Goal: Transaction & Acquisition: Purchase product/service

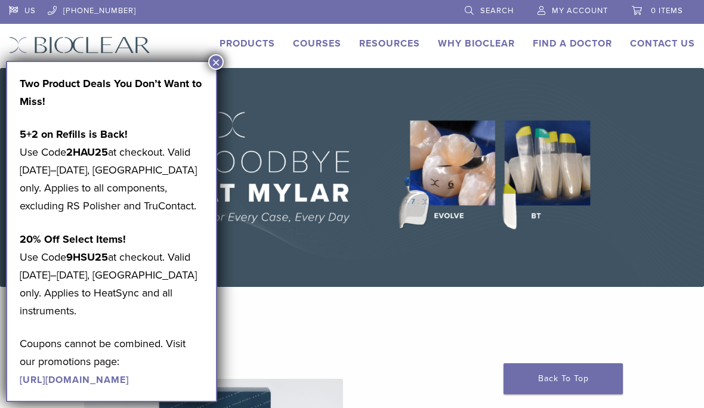
click at [219, 62] on button "×" at bounding box center [216, 62] width 16 height 16
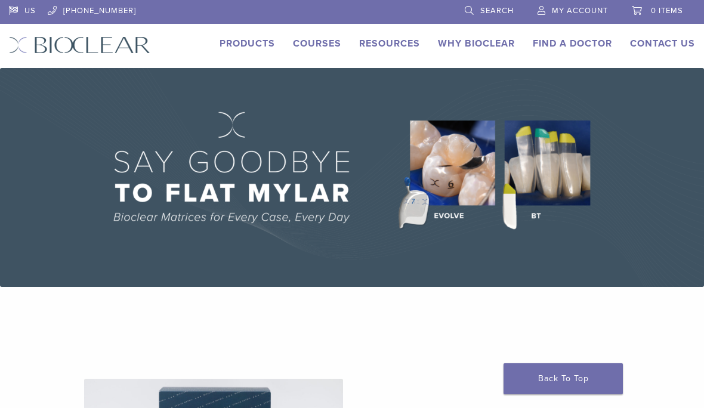
click at [250, 42] on link "Products" at bounding box center [246, 44] width 55 height 12
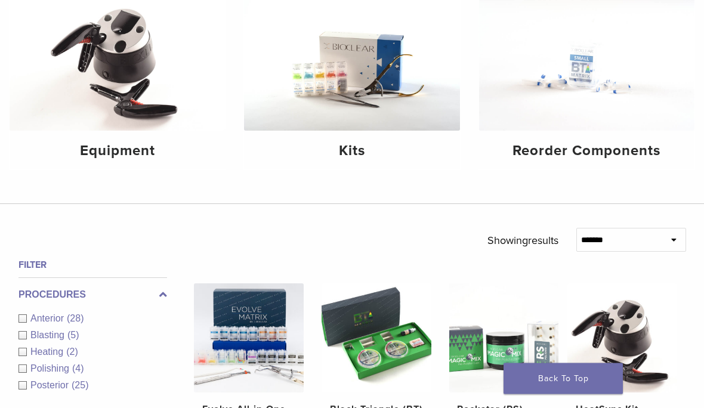
scroll to position [125, 0]
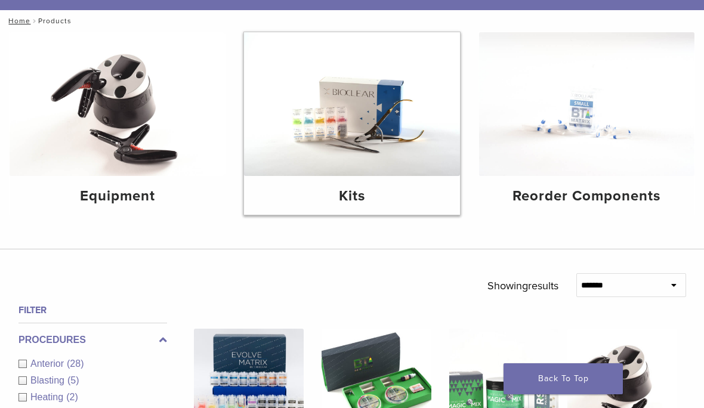
click at [392, 117] on img at bounding box center [351, 104] width 215 height 144
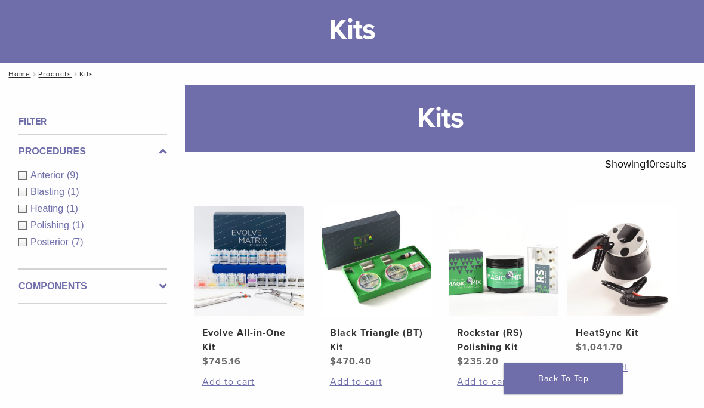
scroll to position [72, 0]
click at [272, 259] on img at bounding box center [249, 261] width 110 height 110
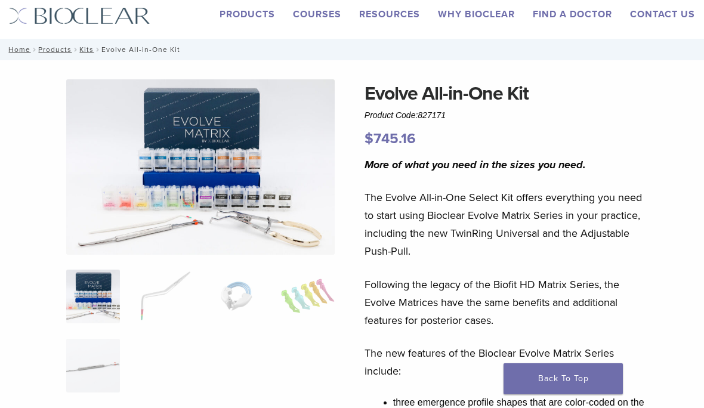
scroll to position [31, 0]
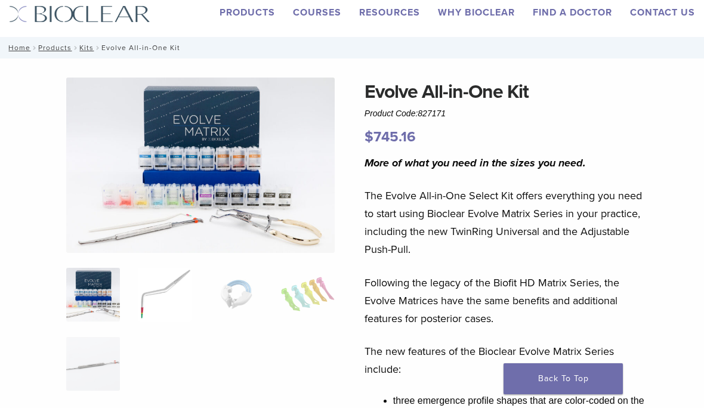
click at [174, 284] on img at bounding box center [165, 295] width 54 height 54
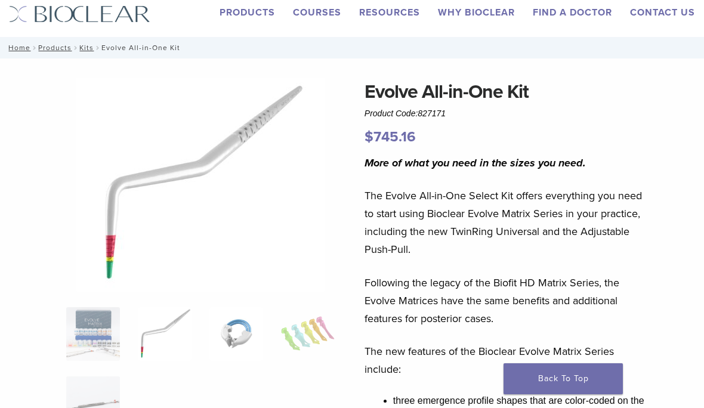
click at [243, 332] on img at bounding box center [236, 334] width 54 height 54
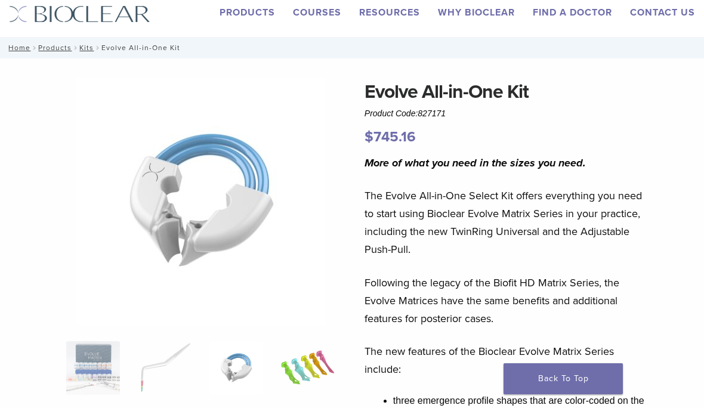
click at [302, 372] on img at bounding box center [308, 368] width 54 height 54
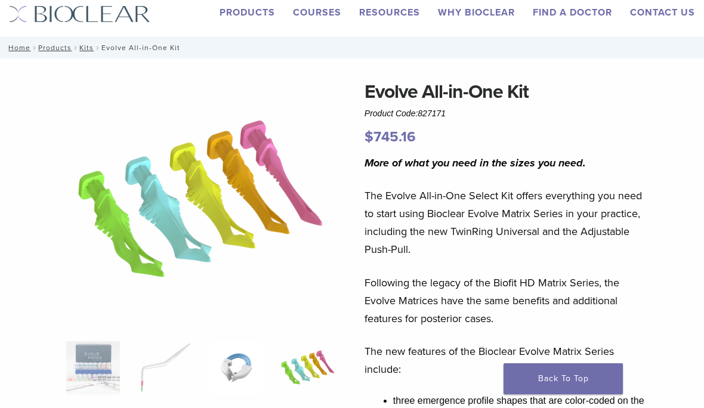
click at [254, 374] on img at bounding box center [236, 368] width 54 height 54
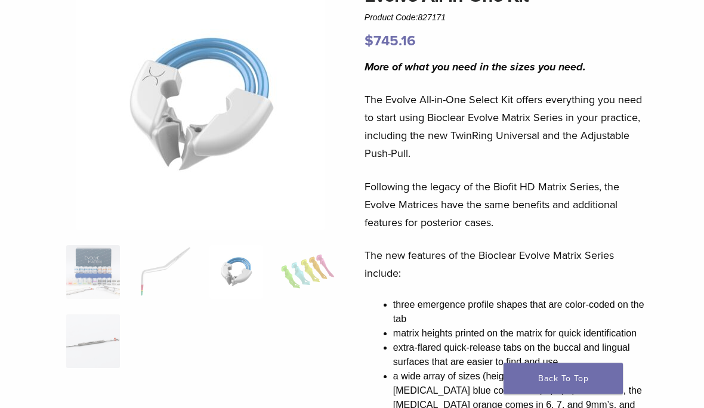
scroll to position [176, 0]
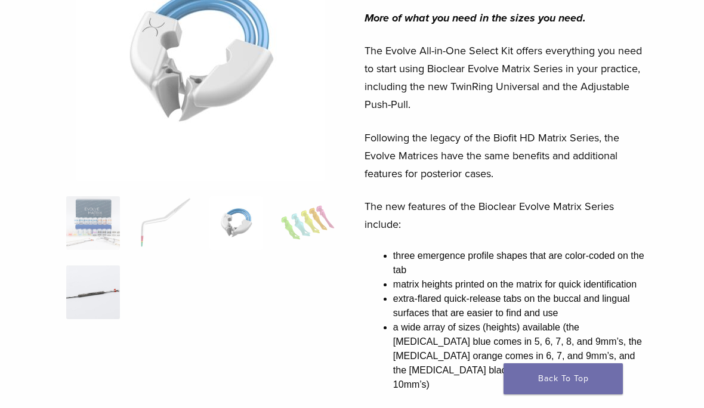
click at [103, 284] on img at bounding box center [93, 292] width 54 height 54
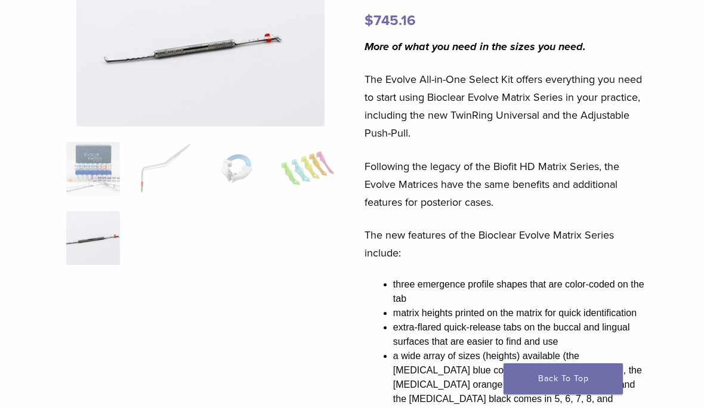
scroll to position [129, 0]
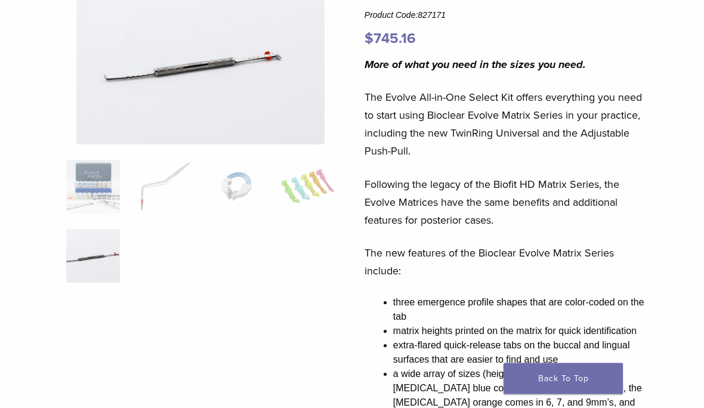
click at [230, 59] on img at bounding box center [200, 62] width 248 height 165
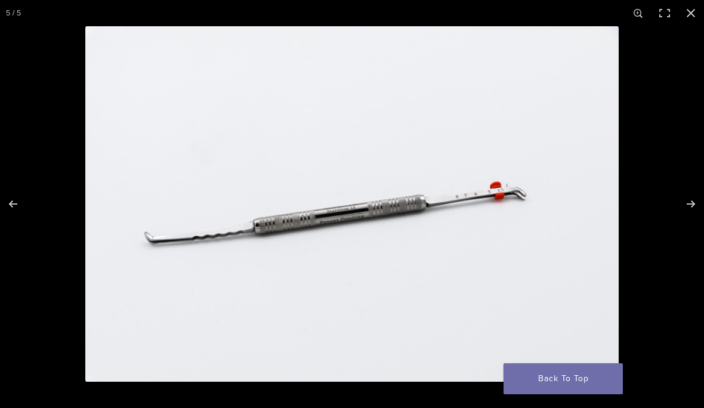
scroll to position [129, 0]
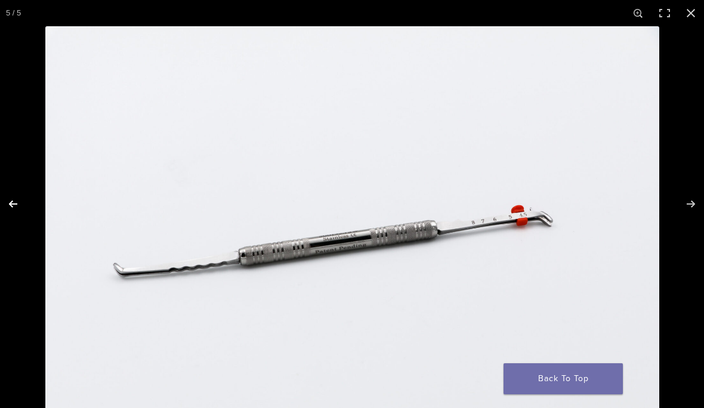
click at [13, 234] on button "Previous (arrow left)" at bounding box center [21, 204] width 42 height 60
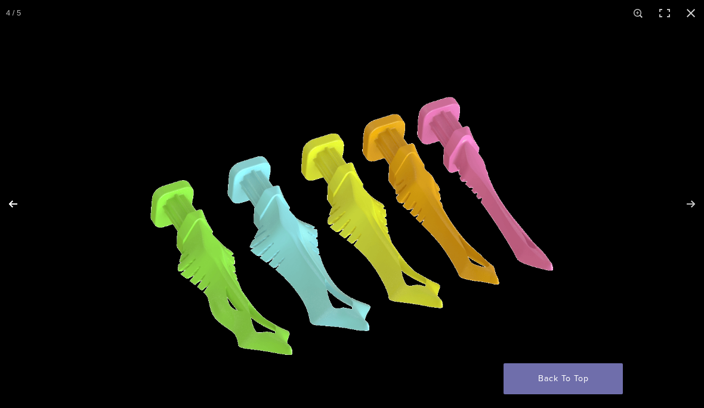
click at [13, 234] on button "Previous (arrow left)" at bounding box center [21, 204] width 42 height 60
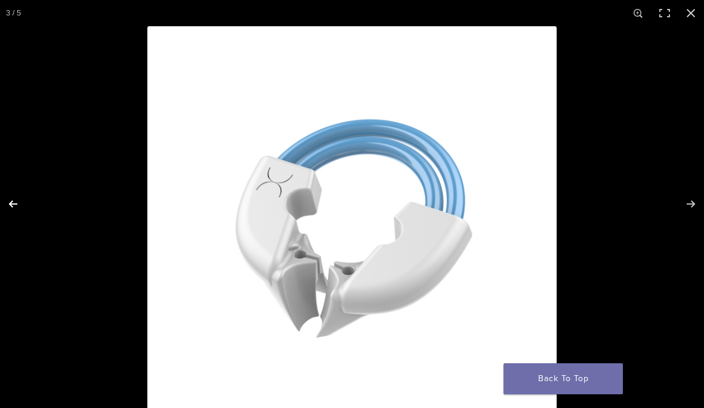
click at [13, 234] on button "Previous (arrow left)" at bounding box center [21, 204] width 42 height 60
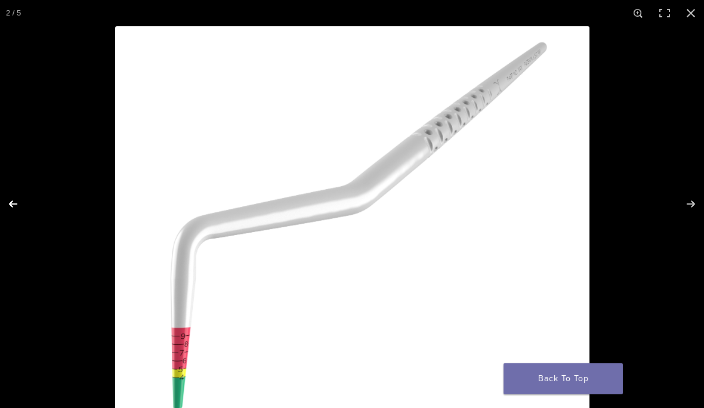
click at [13, 234] on button "Previous (arrow left)" at bounding box center [21, 204] width 42 height 60
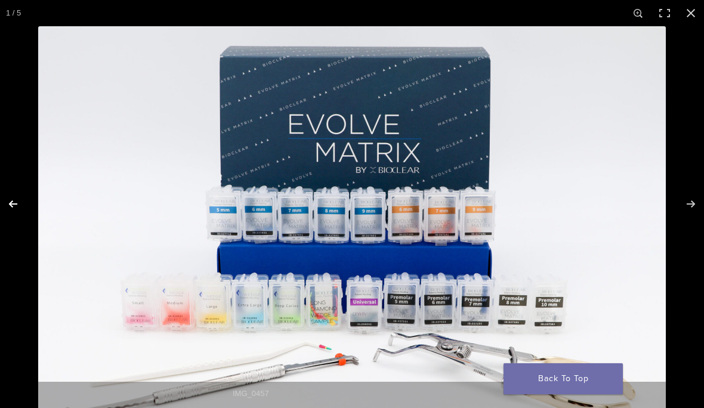
click at [9, 233] on button "Previous (arrow left)" at bounding box center [21, 204] width 42 height 60
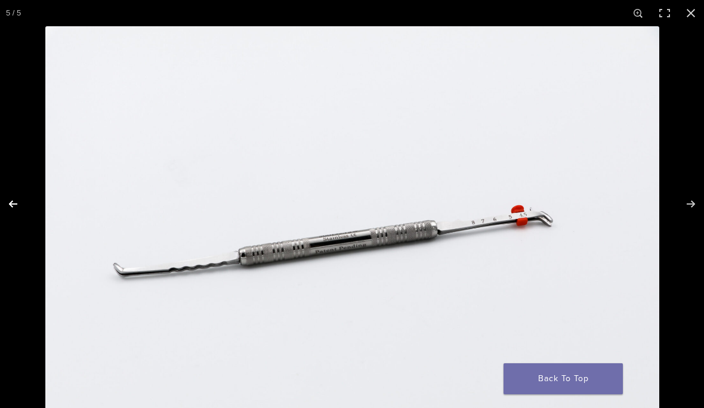
click at [9, 233] on button "Previous (arrow left)" at bounding box center [21, 204] width 42 height 60
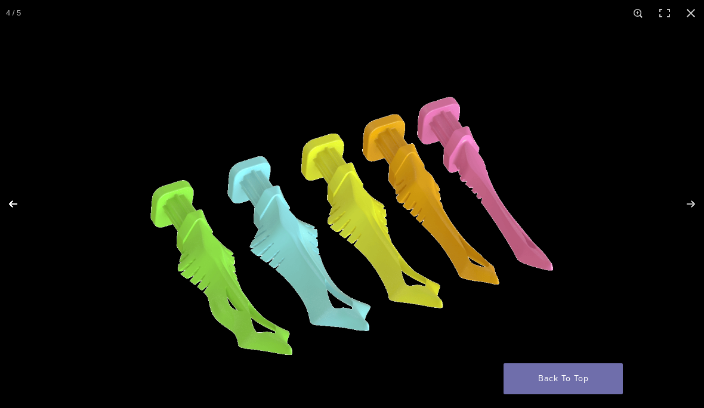
click at [8, 229] on button "Previous (arrow left)" at bounding box center [21, 204] width 42 height 60
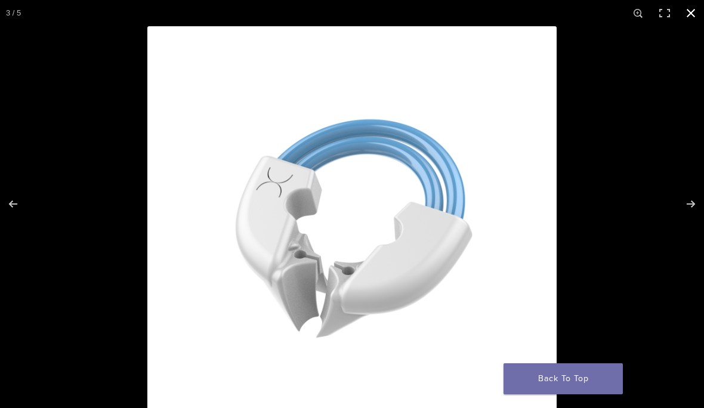
click at [693, 14] on button "Close (Esc)" at bounding box center [690, 13] width 26 height 26
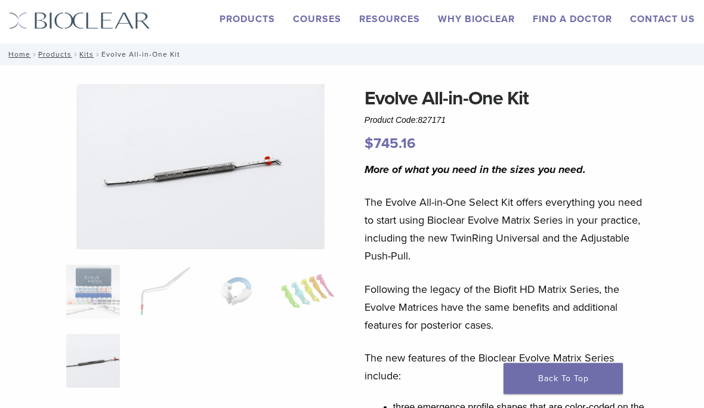
scroll to position [0, 0]
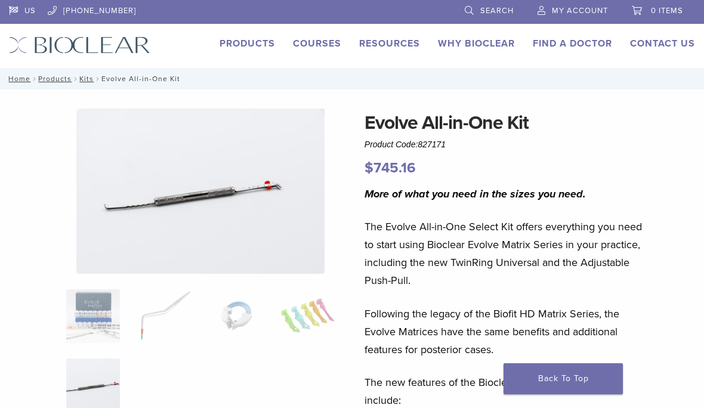
click at [265, 47] on link "Products" at bounding box center [246, 44] width 55 height 12
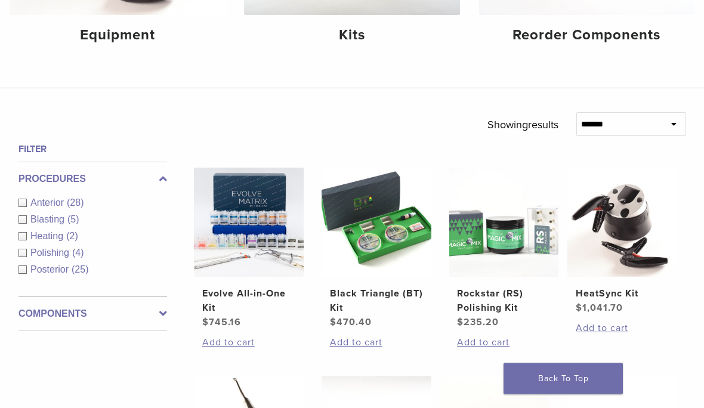
scroll to position [286, 0]
click at [391, 243] on img at bounding box center [376, 223] width 110 height 110
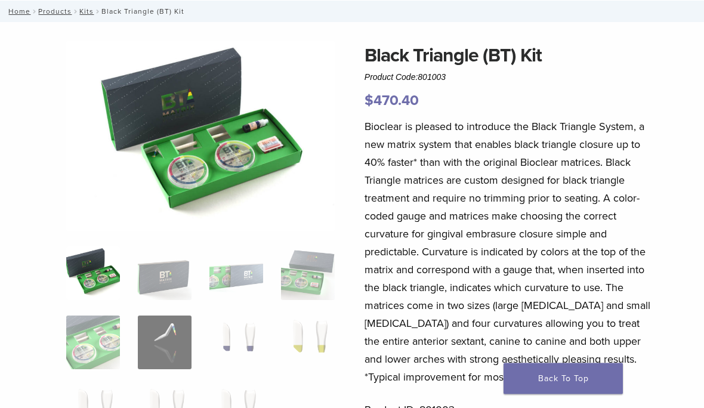
scroll to position [57, 0]
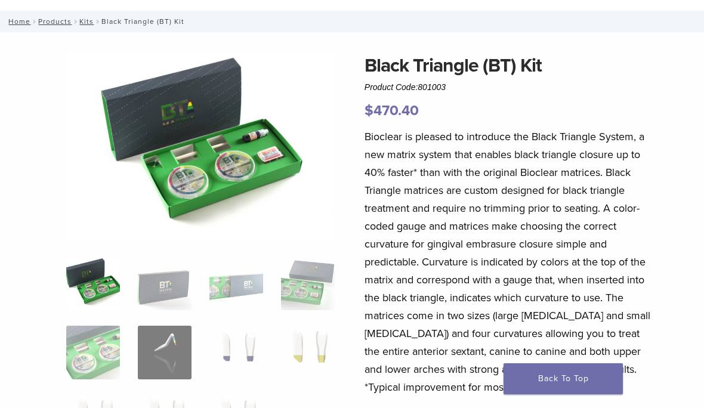
click at [215, 156] on img at bounding box center [200, 146] width 268 height 190
